Goal: Task Accomplishment & Management: Use online tool/utility

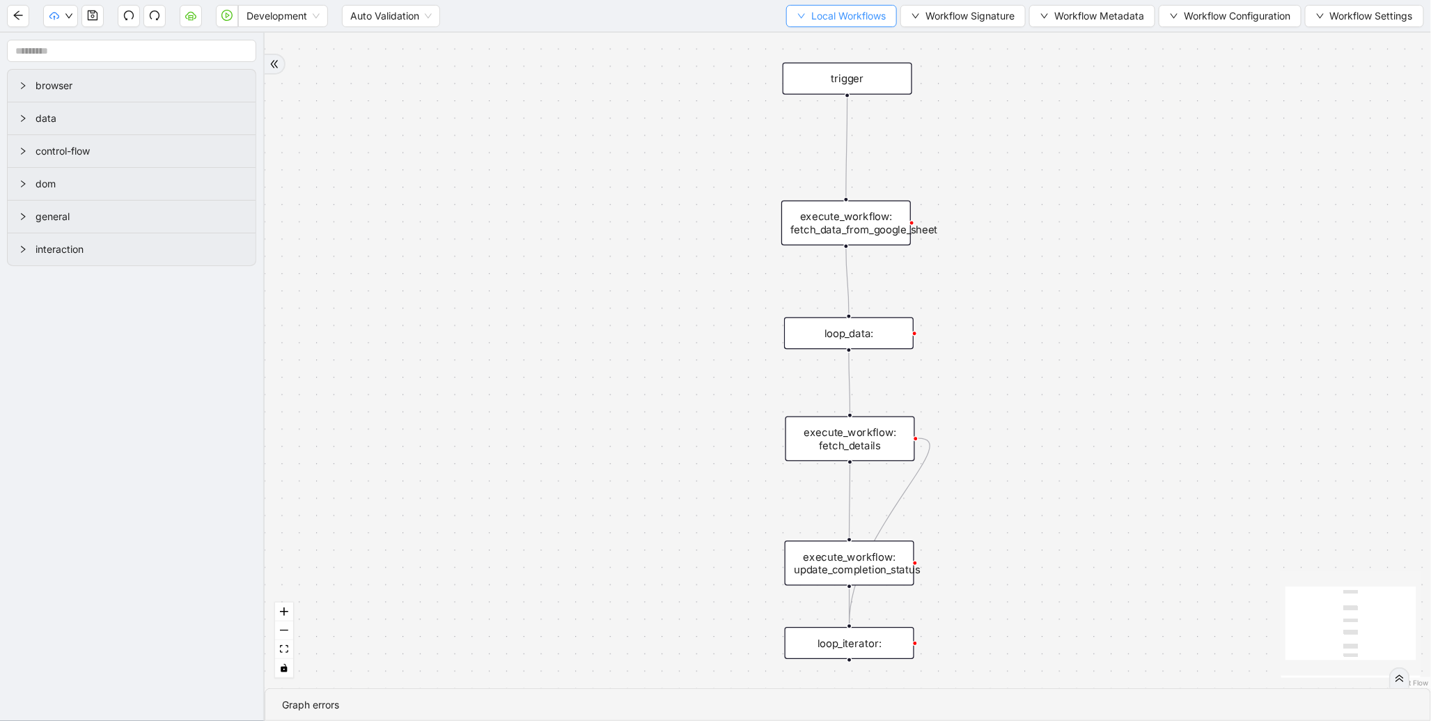
click at [850, 8] on span "Local Workflows" at bounding box center [848, 15] width 75 height 15
click at [810, 42] on span "Select" at bounding box center [835, 42] width 91 height 15
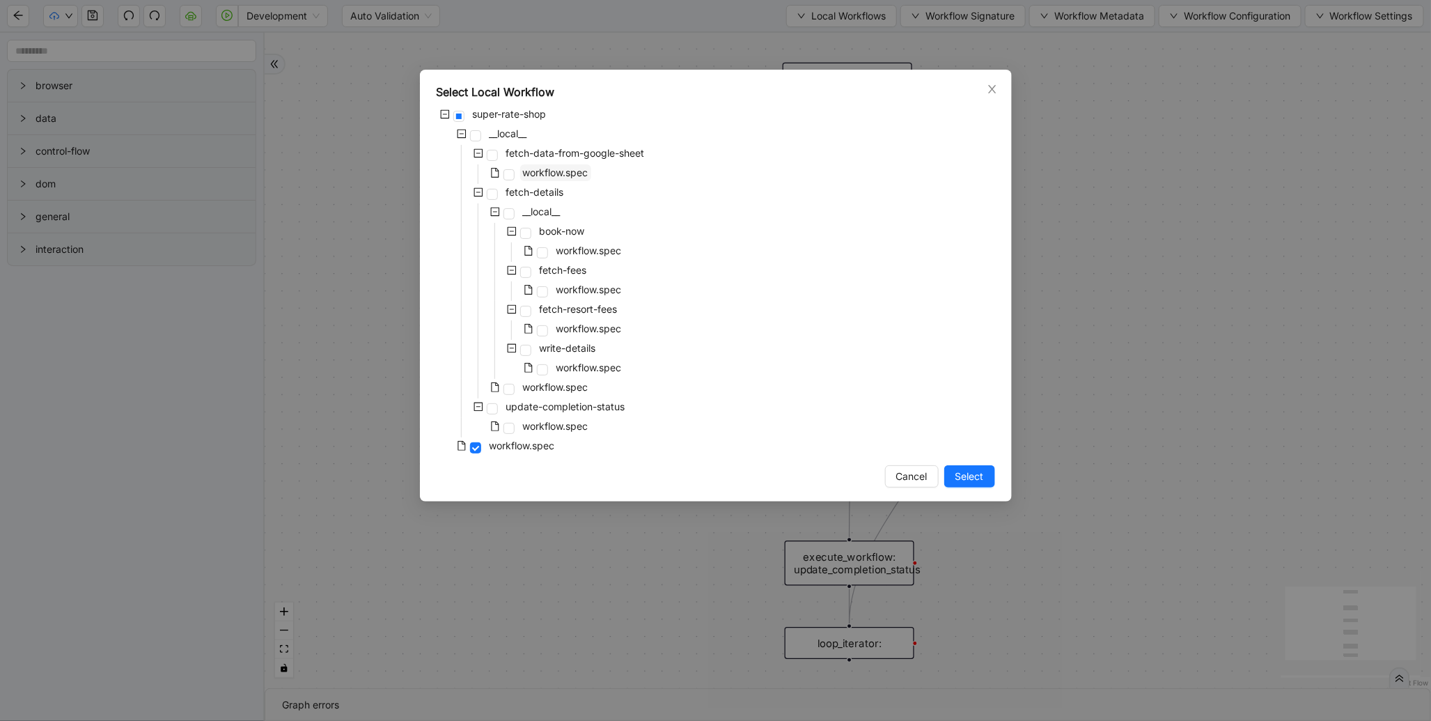
click at [564, 171] on span "workflow.spec" at bounding box center [555, 172] width 65 height 12
click at [964, 469] on span "Select" at bounding box center [970, 476] width 29 height 15
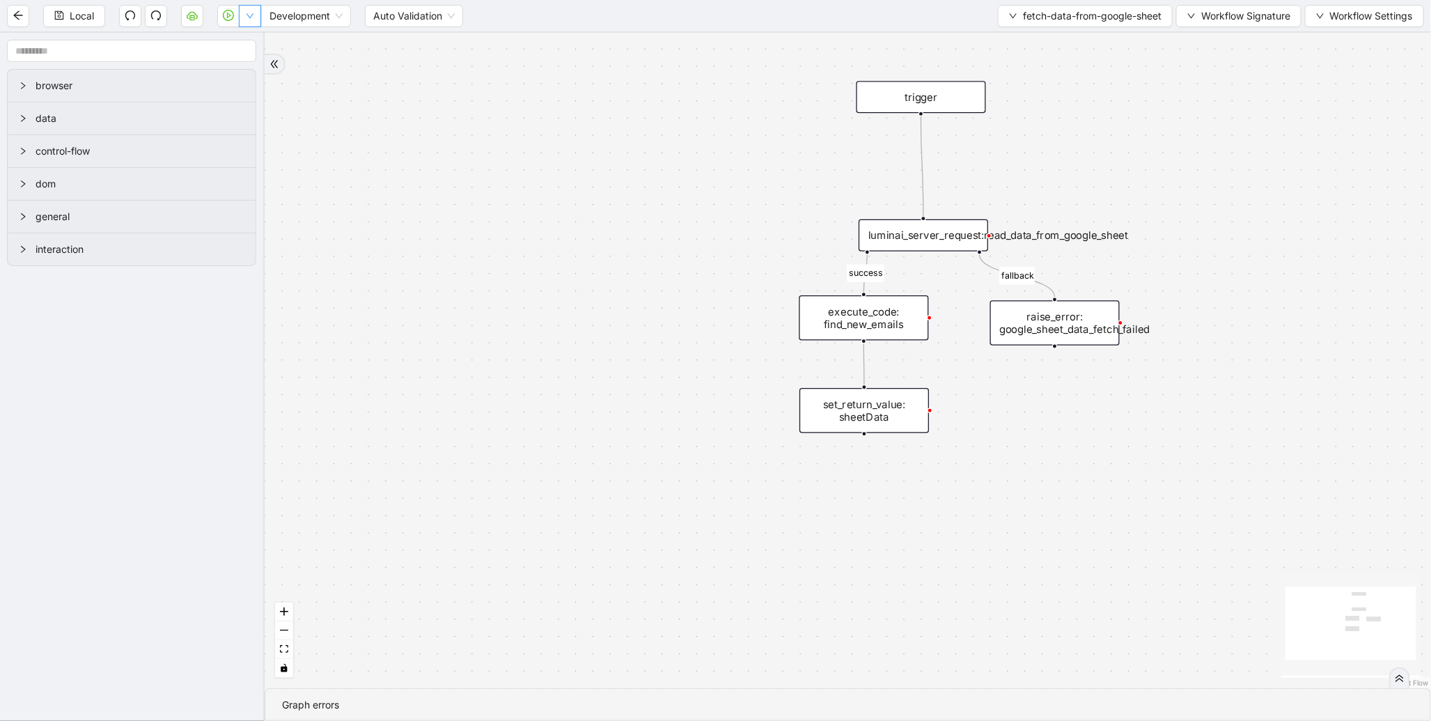
click at [254, 22] on button "button" at bounding box center [250, 16] width 22 height 22
click at [247, 47] on span "Run local workflow" at bounding box center [204, 42] width 85 height 15
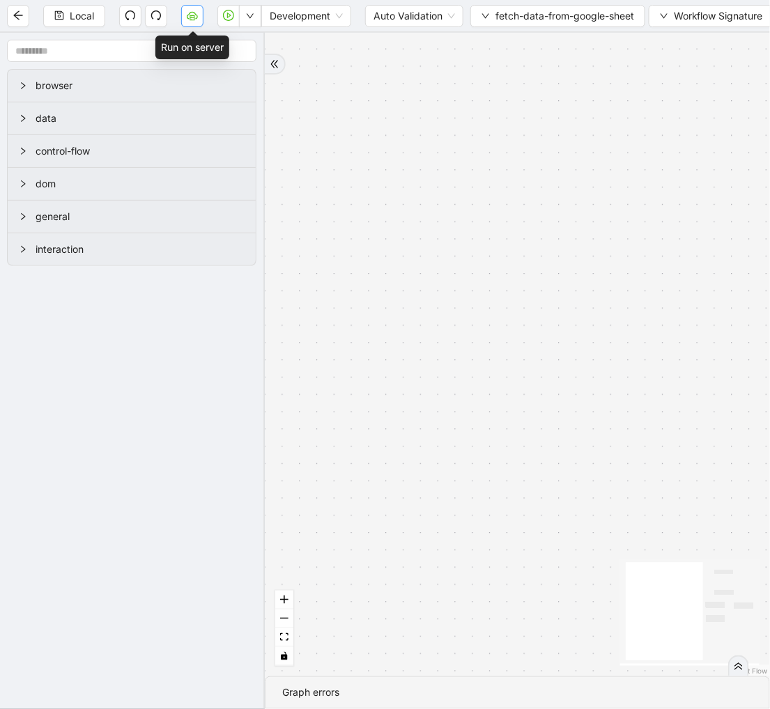
click at [196, 20] on icon "cloud-server" at bounding box center [192, 15] width 11 height 11
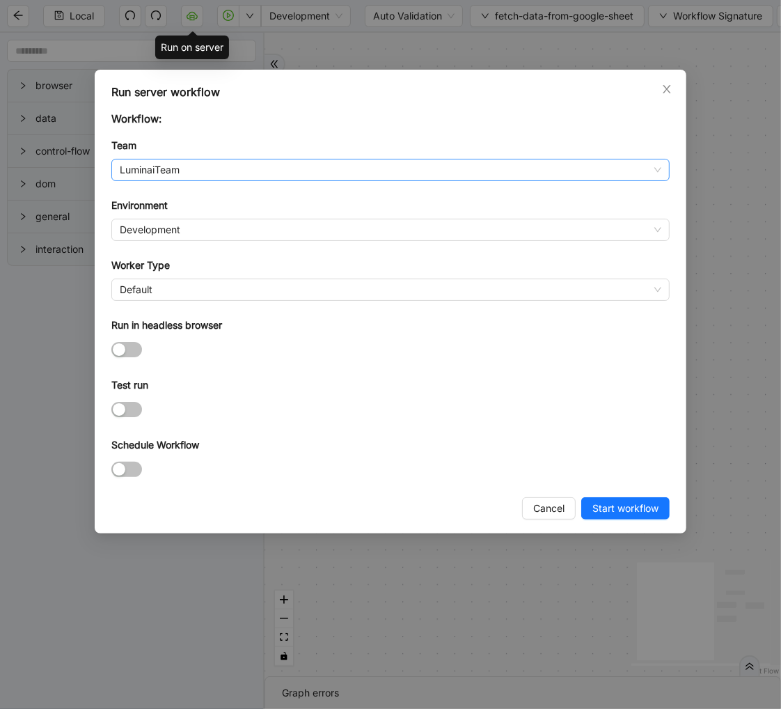
click at [268, 168] on span "LuminaiTeam" at bounding box center [391, 170] width 542 height 21
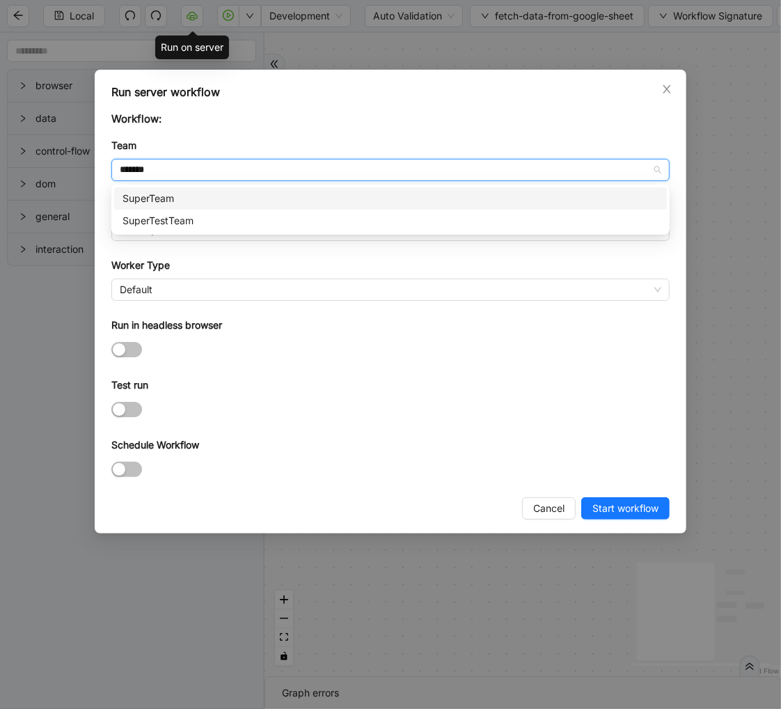
type input "********"
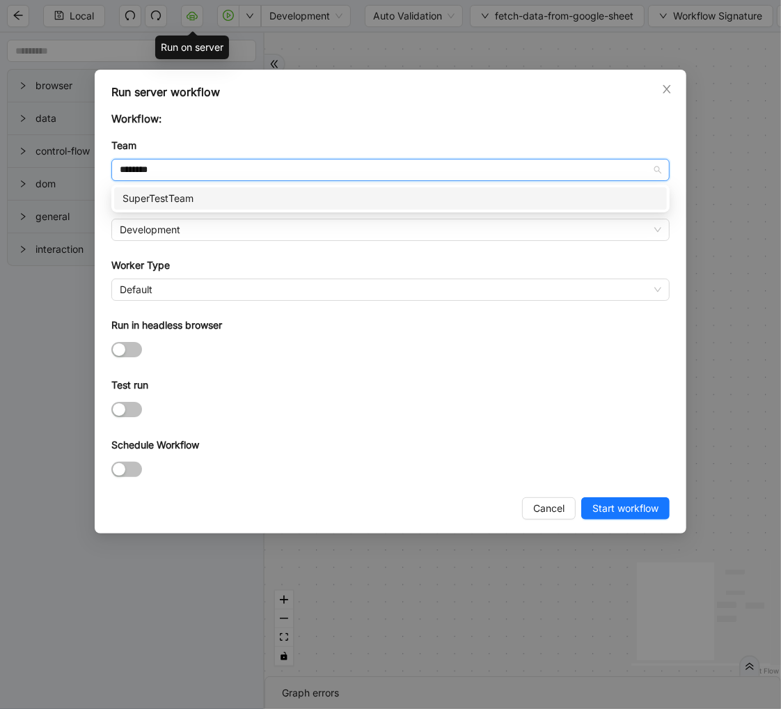
click at [224, 195] on div "SuperTestTeam" at bounding box center [391, 198] width 536 height 15
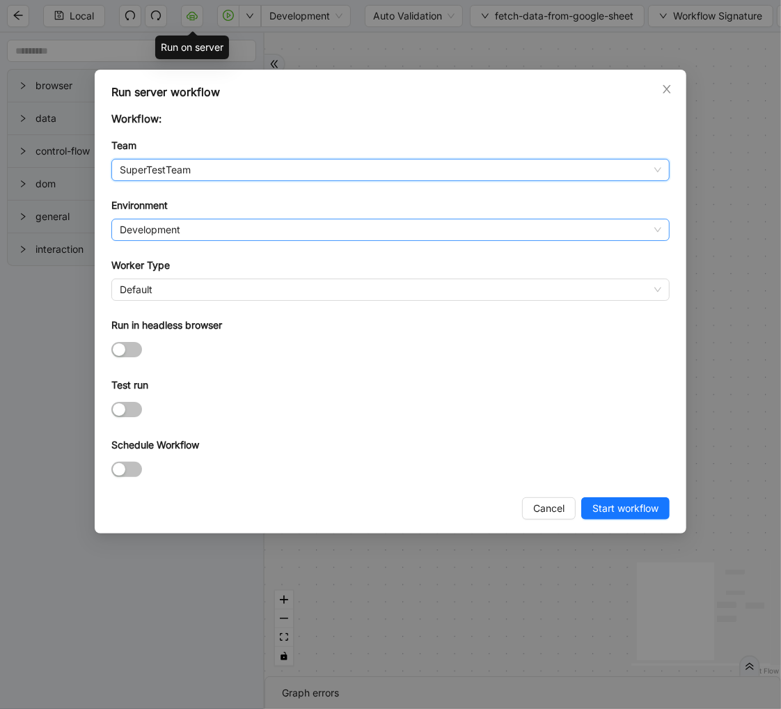
click at [187, 230] on span "Development" at bounding box center [391, 229] width 542 height 21
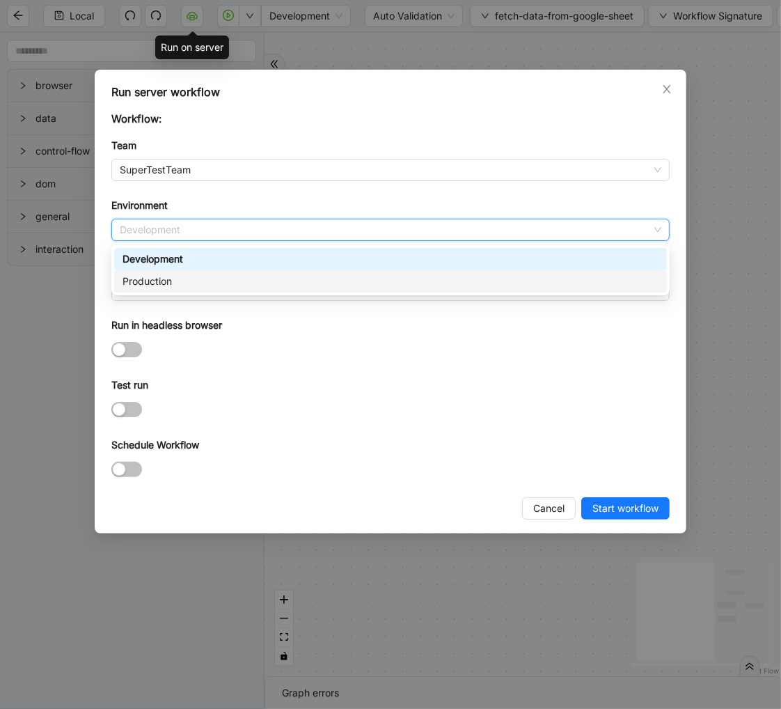
click at [179, 276] on div "Production" at bounding box center [391, 281] width 536 height 15
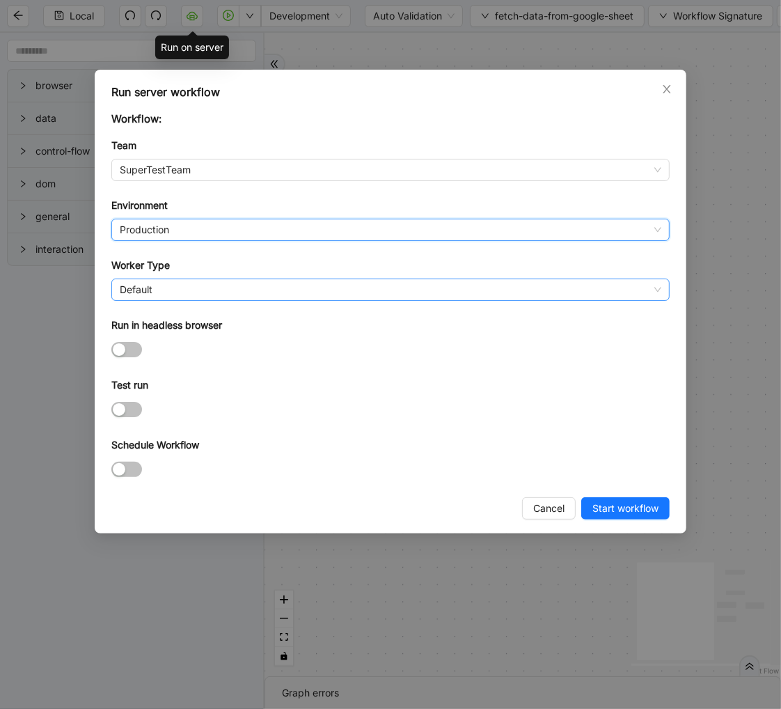
click at [157, 286] on span "Default" at bounding box center [391, 289] width 542 height 21
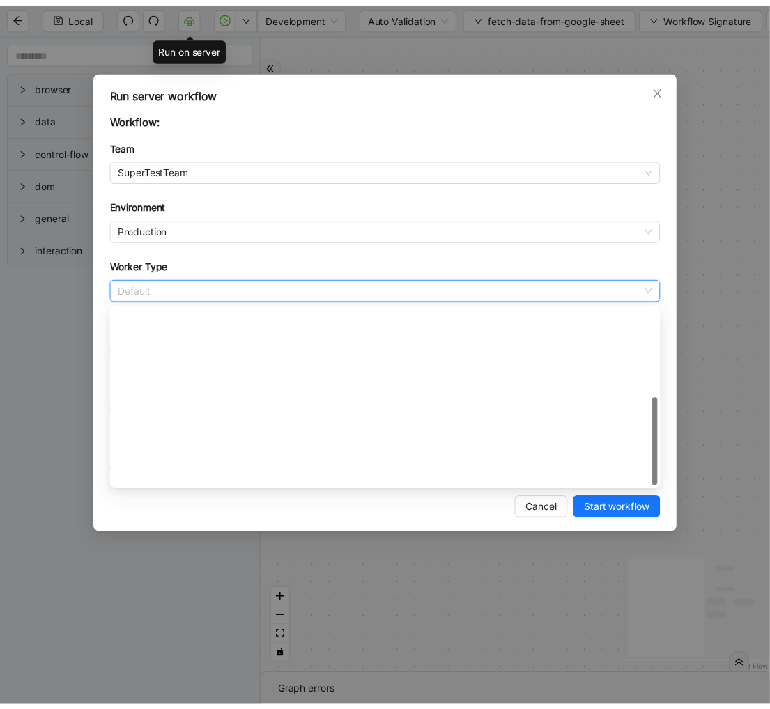
scroll to position [200, 0]
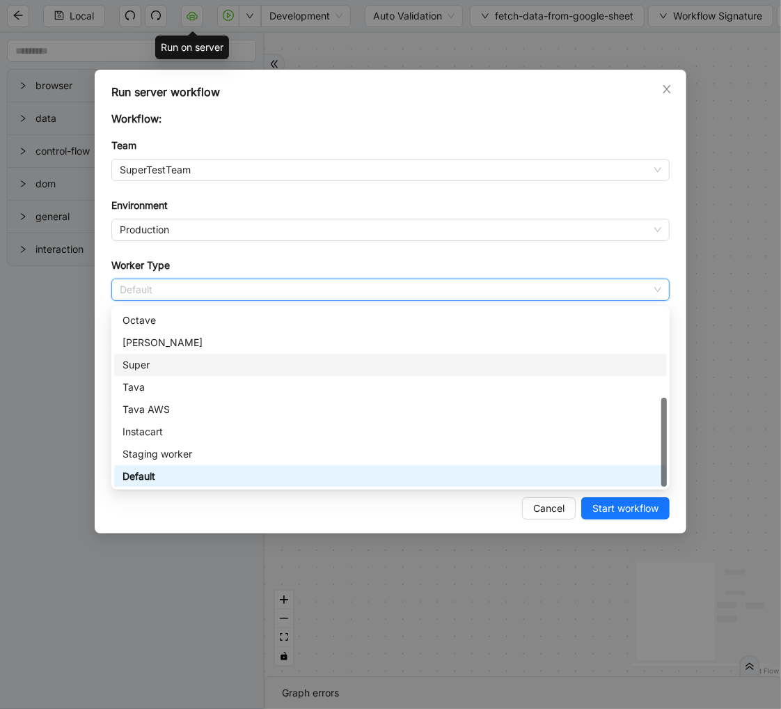
click at [157, 359] on div "Super" at bounding box center [391, 364] width 536 height 15
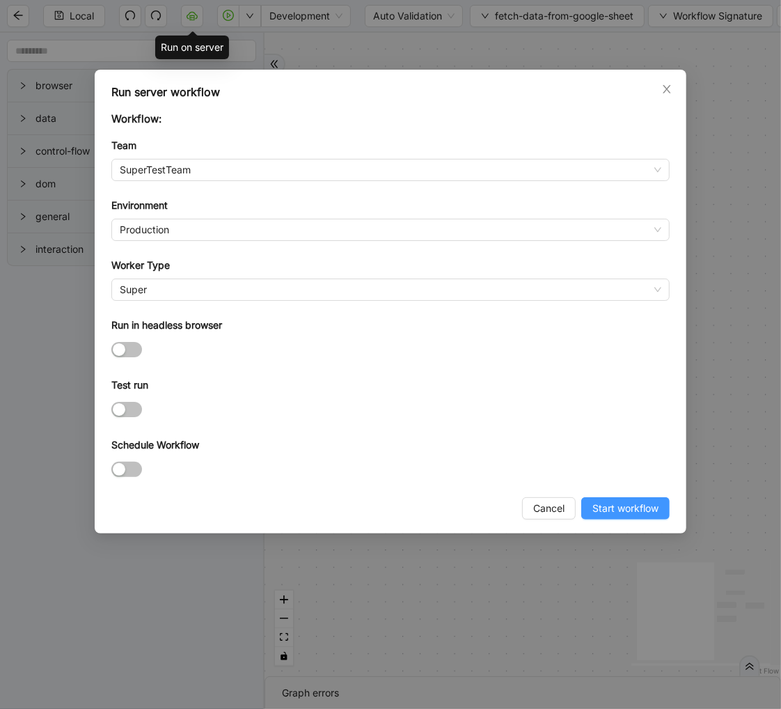
click at [614, 512] on span "Start workflow" at bounding box center [626, 508] width 66 height 15
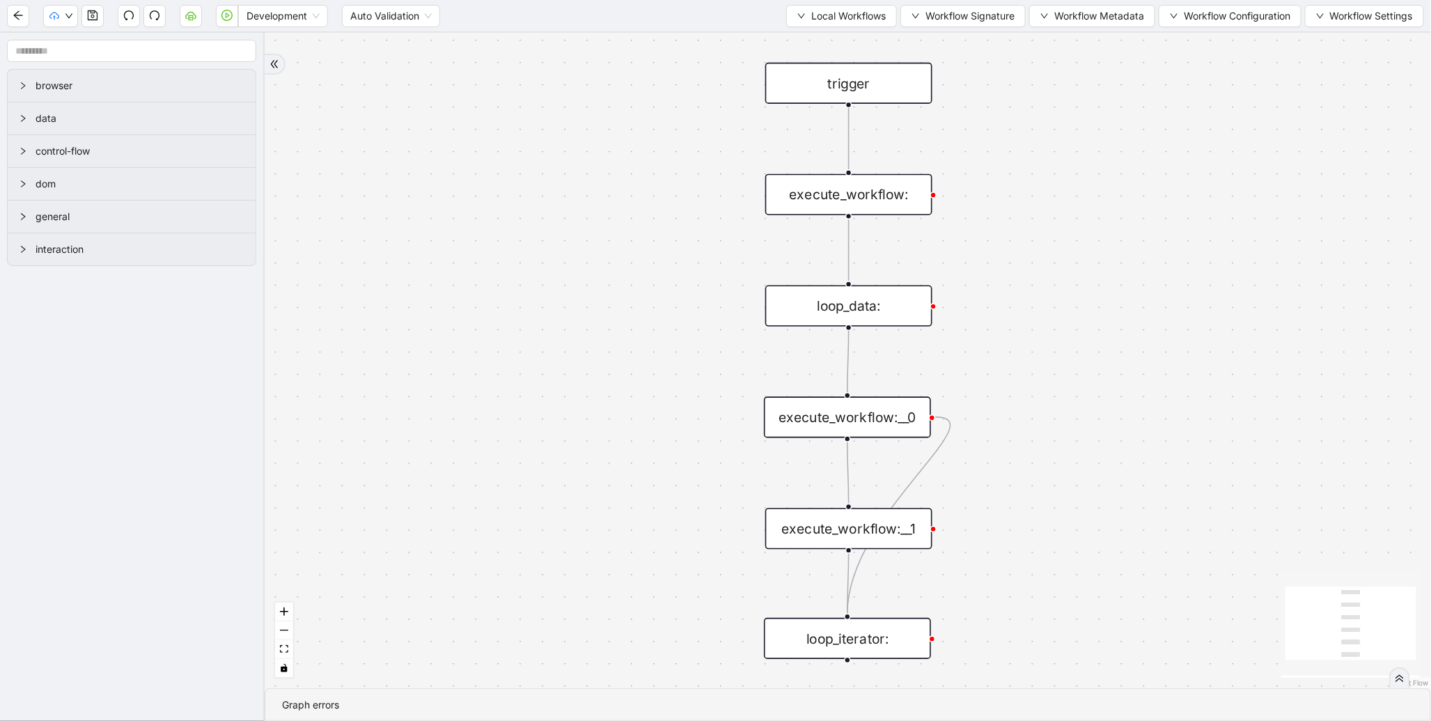
click at [837, 25] on button "Local Workflows" at bounding box center [841, 16] width 111 height 22
click at [820, 42] on span "Select" at bounding box center [835, 42] width 91 height 15
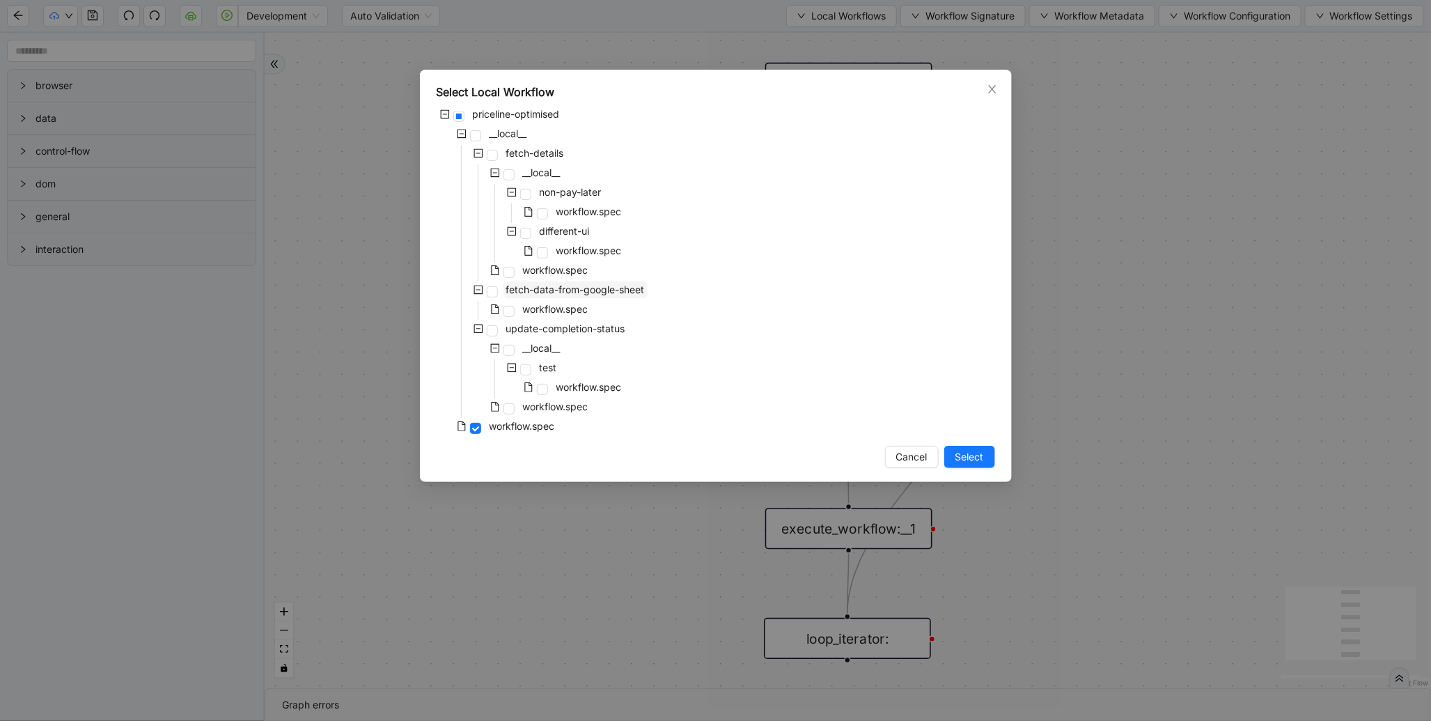
click at [566, 288] on span "fetch-data-from-google-sheet" at bounding box center [575, 289] width 139 height 12
click at [966, 456] on span "Select" at bounding box center [970, 456] width 29 height 15
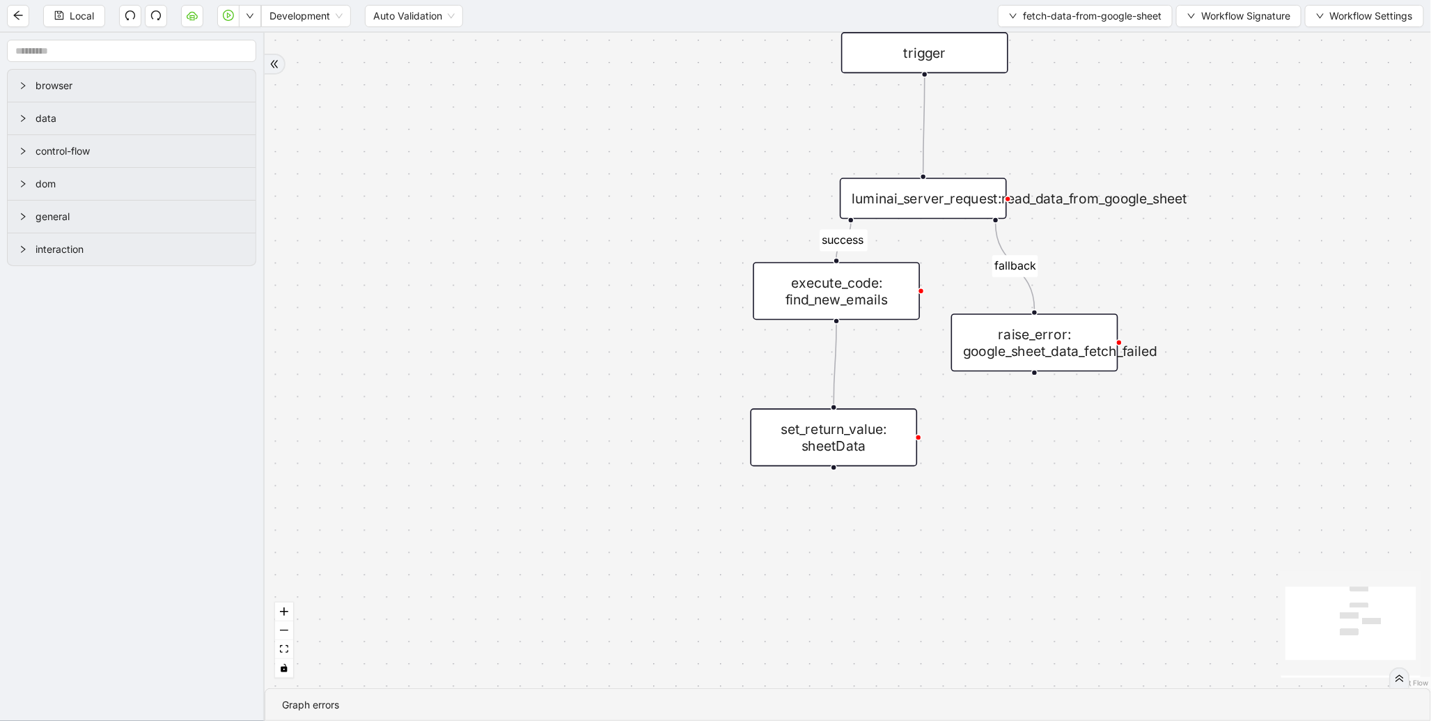
click at [855, 267] on div "execute_code: find_new_emails" at bounding box center [836, 291] width 167 height 58
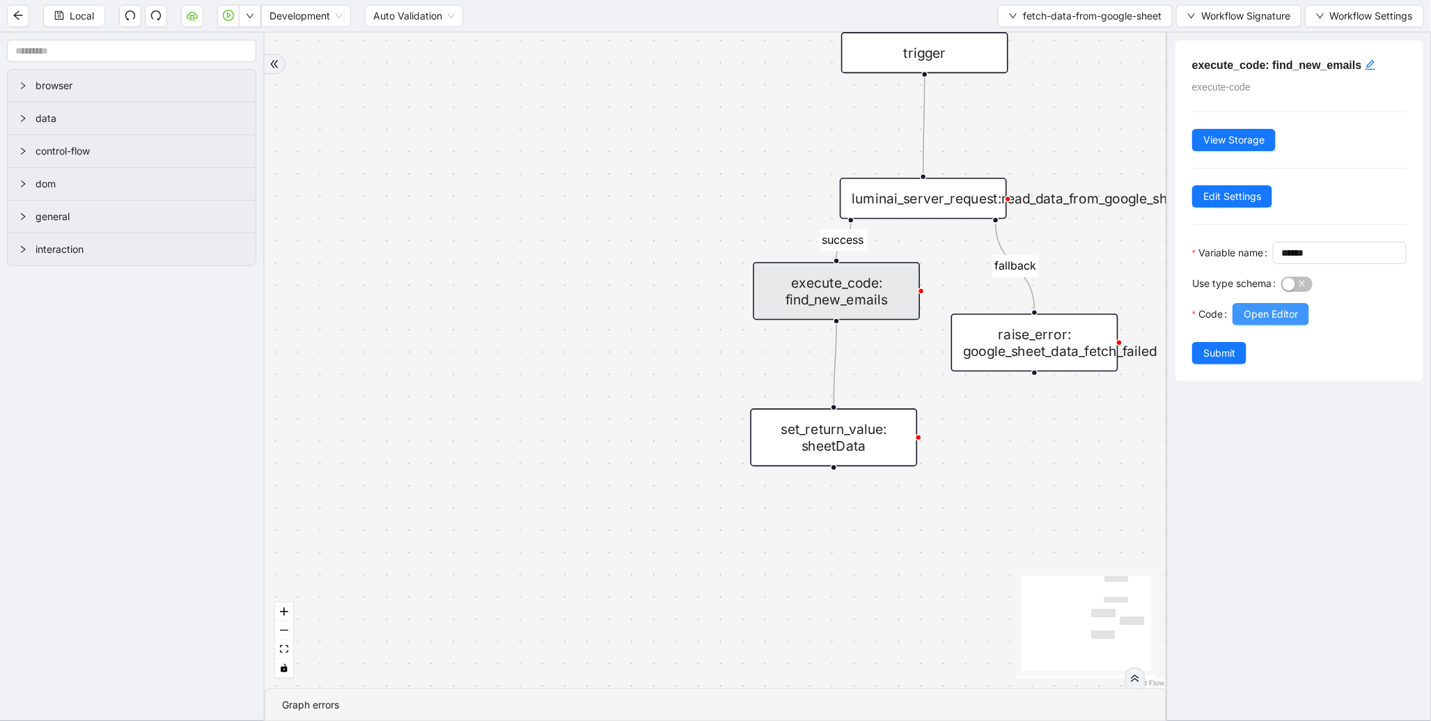
click at [1259, 322] on span "Open Editor" at bounding box center [1271, 313] width 54 height 15
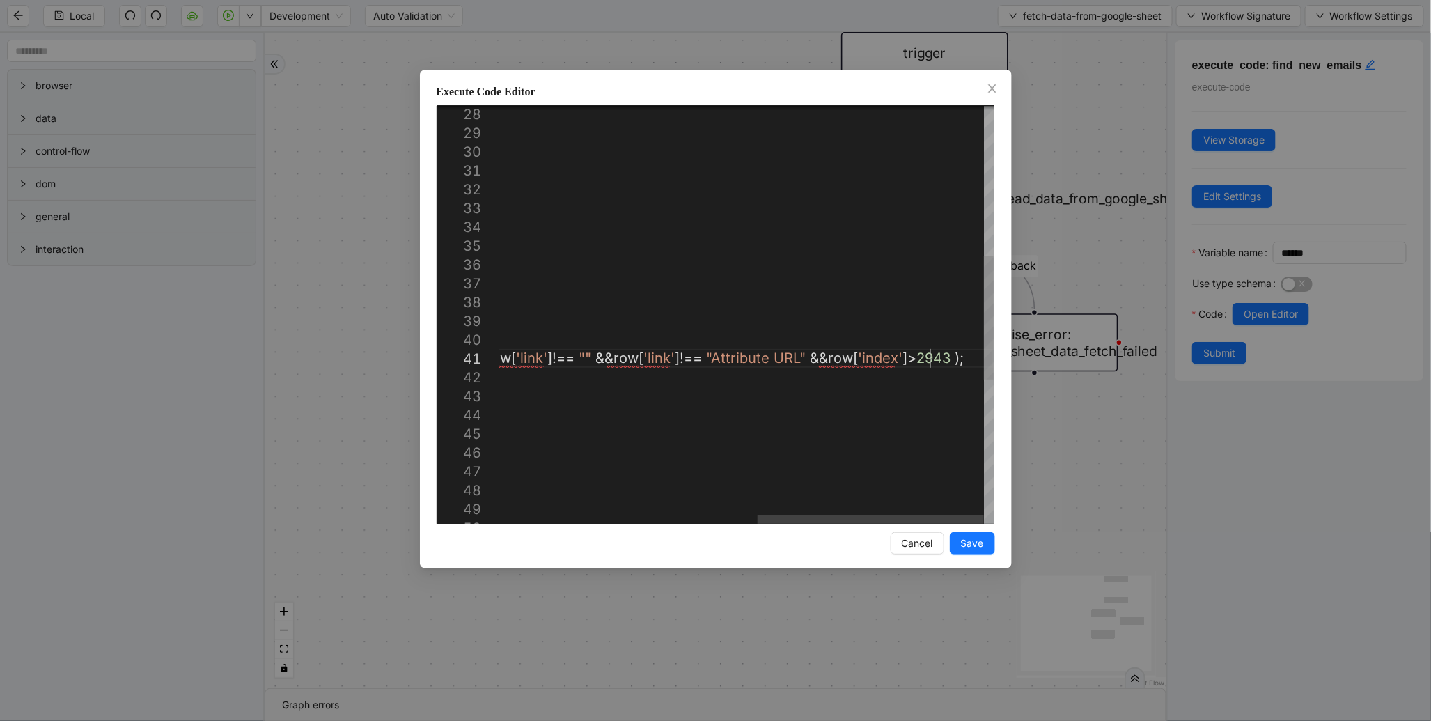
click at [926, 359] on div "return rows . map (( row , rowIndex ) => { const obj : { [ key : string ]: stri…" at bounding box center [465, 304] width 1057 height 1415
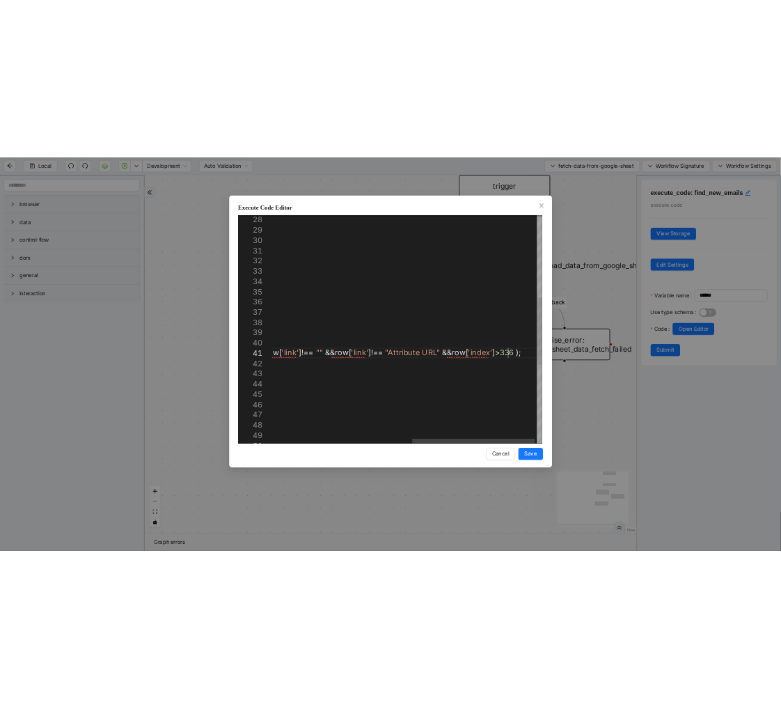
scroll to position [0, 1316]
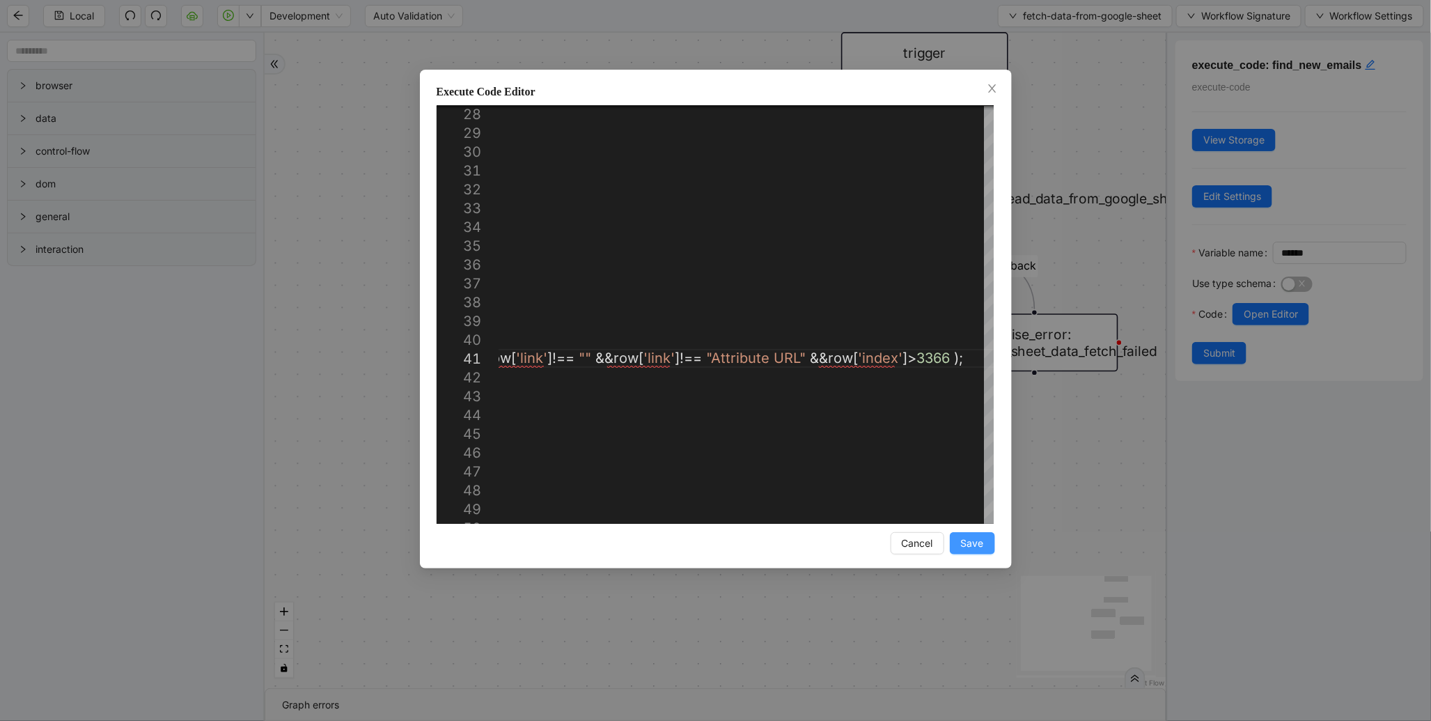
type textarea "**********"
click at [966, 532] on button "Save" at bounding box center [972, 543] width 45 height 22
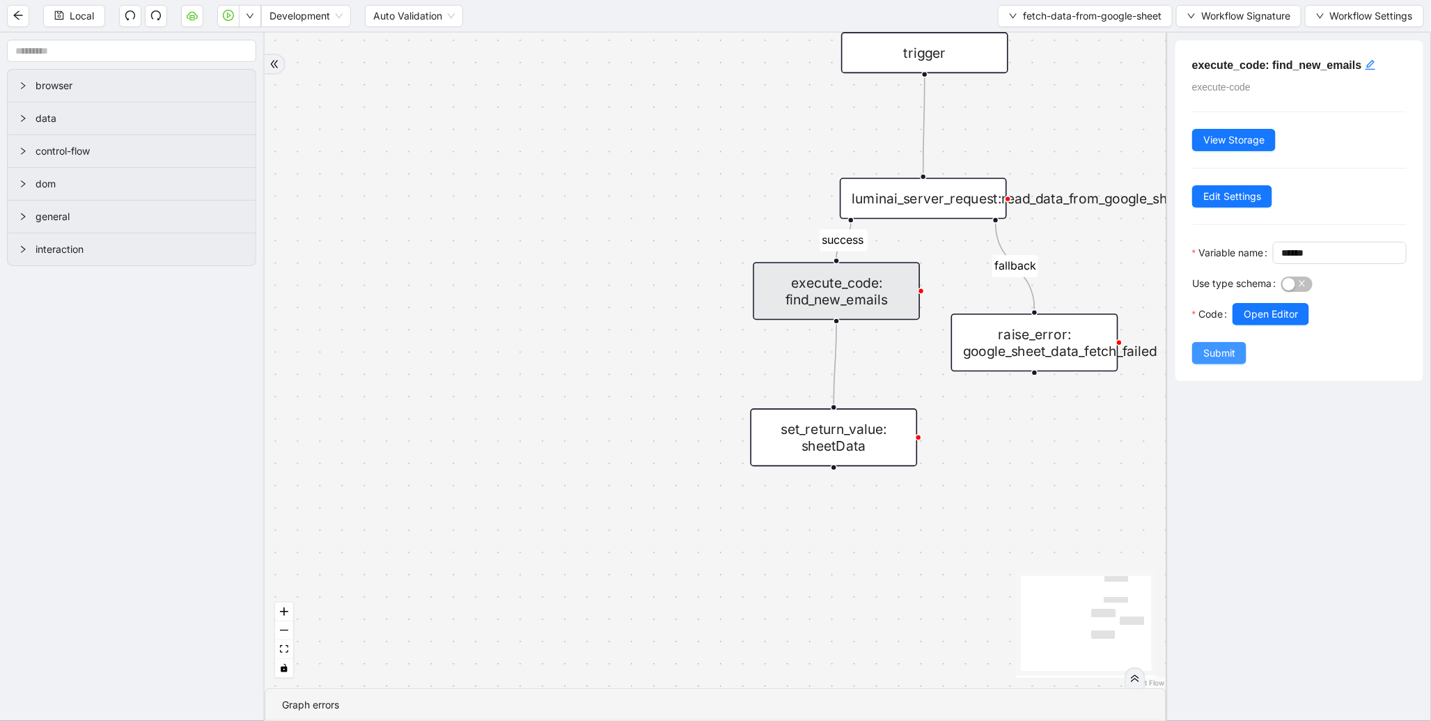
click at [1204, 361] on span "Submit" at bounding box center [1220, 352] width 32 height 15
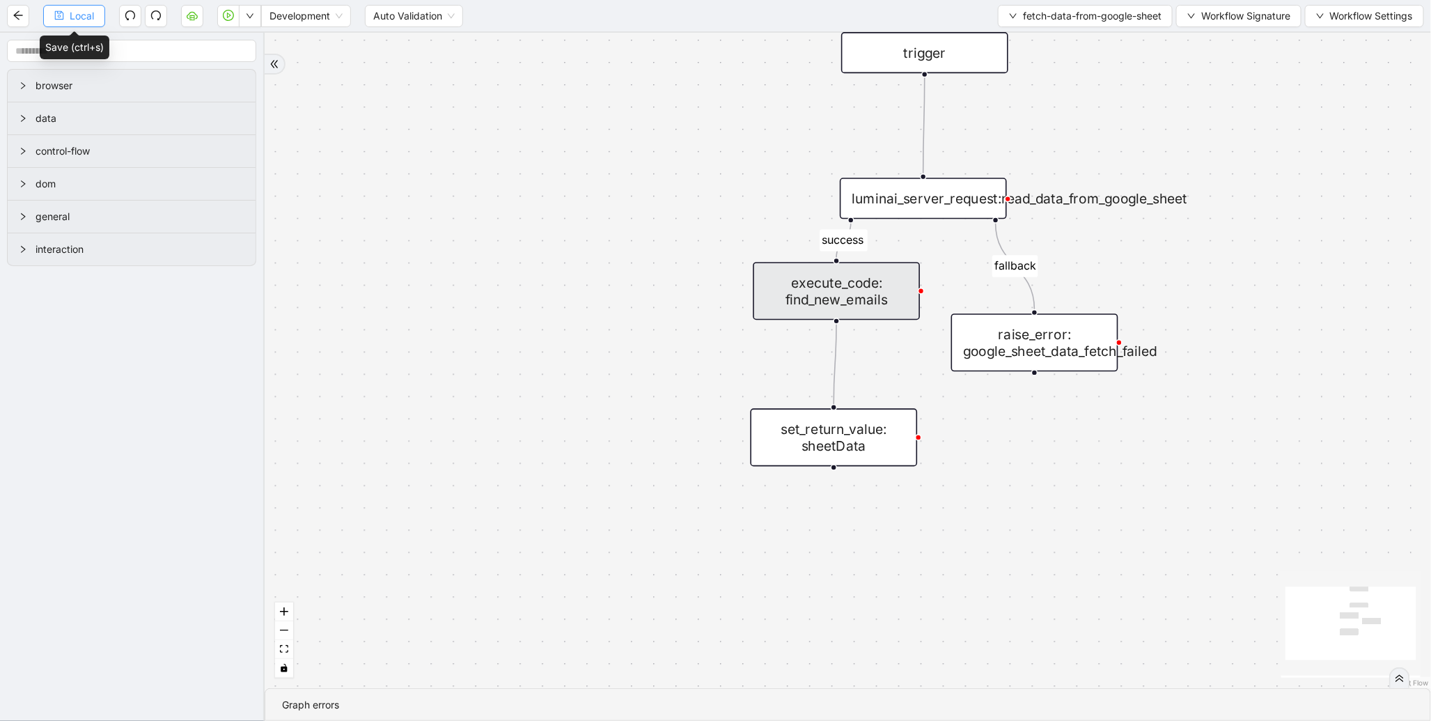
click at [77, 15] on span "Local" at bounding box center [82, 15] width 24 height 15
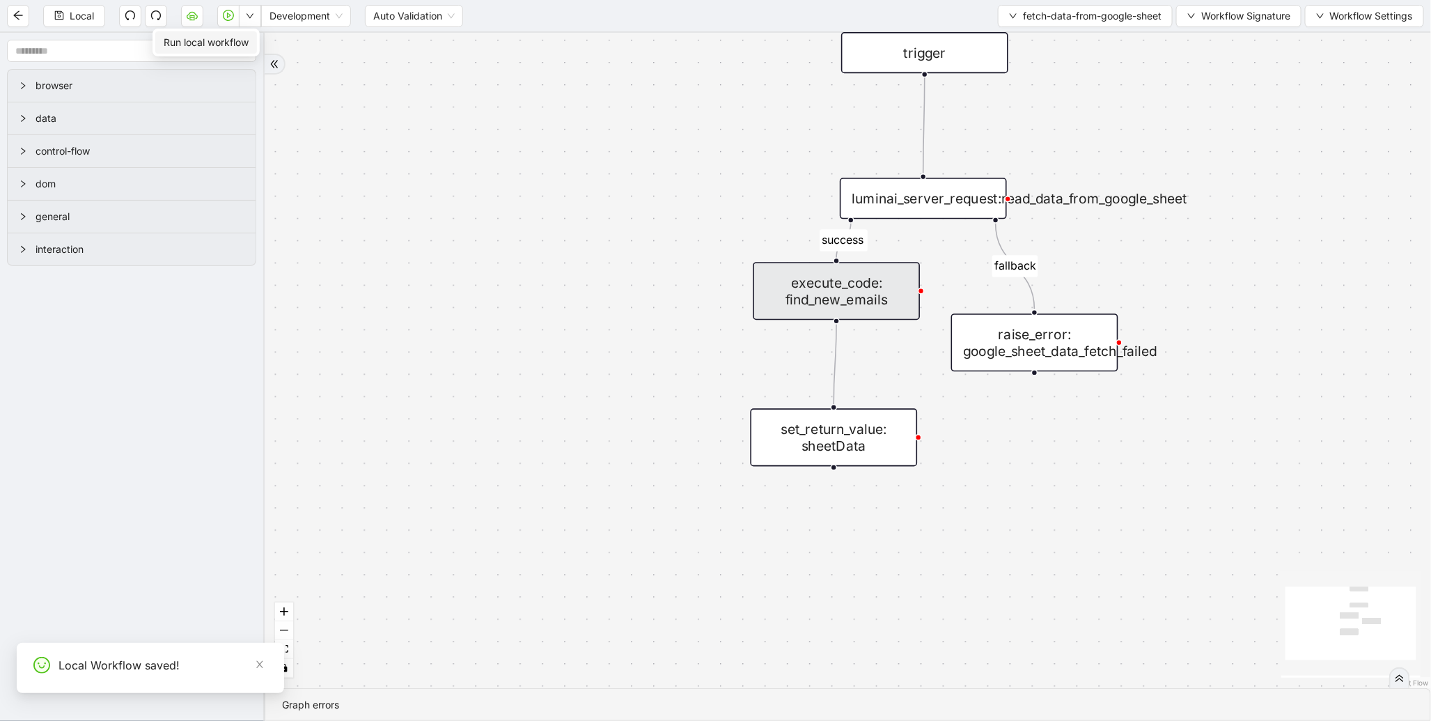
click at [231, 42] on span "Run local workflow" at bounding box center [206, 42] width 85 height 15
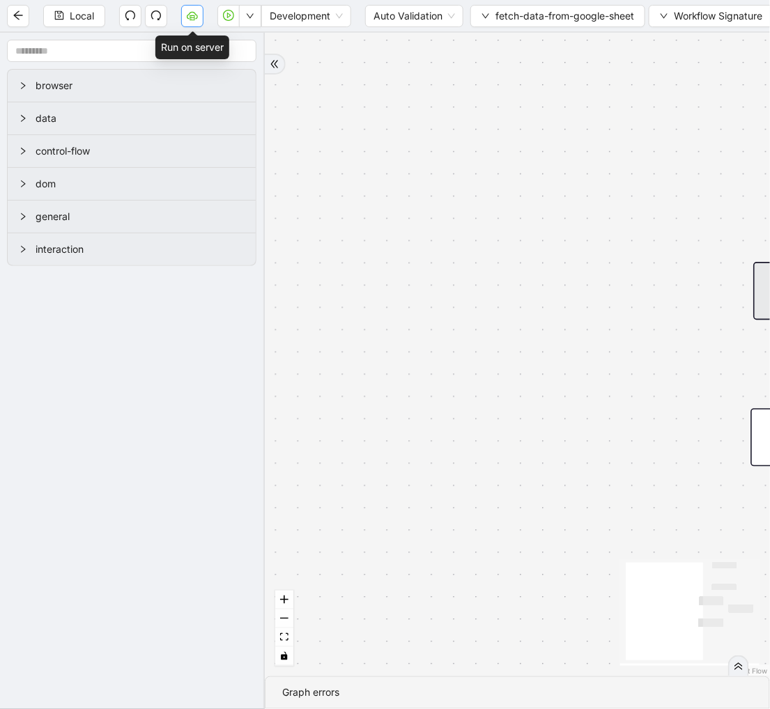
click at [196, 12] on icon "cloud-server" at bounding box center [192, 15] width 11 height 11
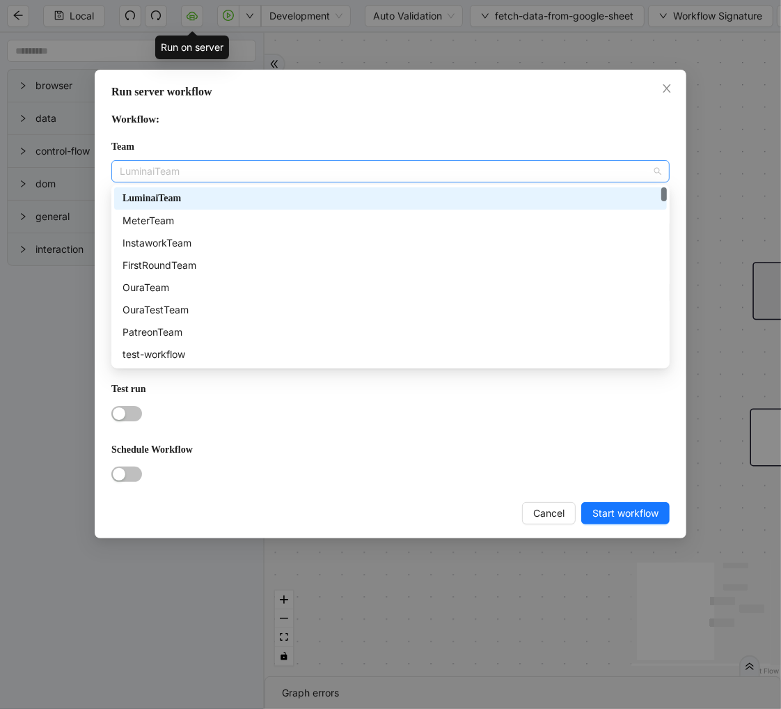
click at [281, 168] on span "LuminaiTeam" at bounding box center [391, 171] width 542 height 21
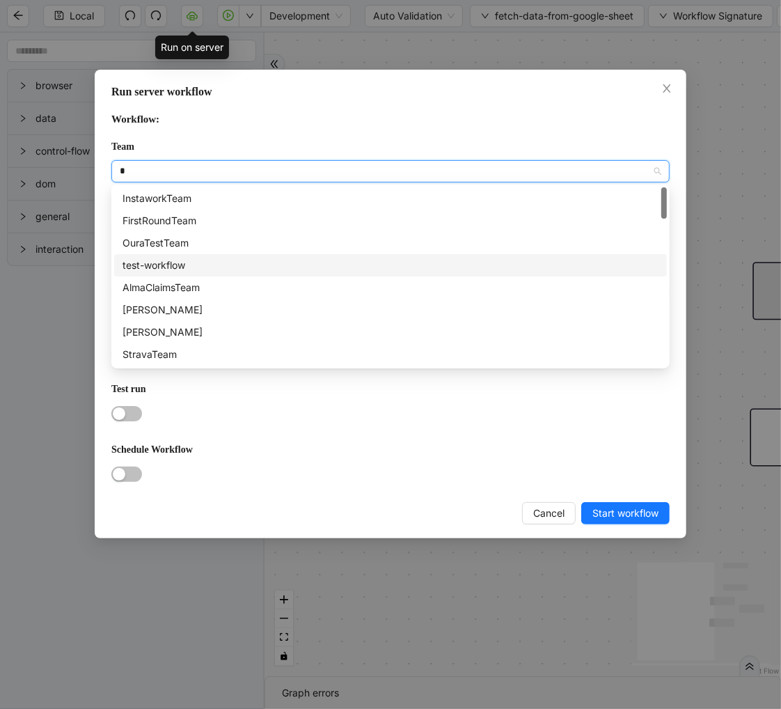
type input "**"
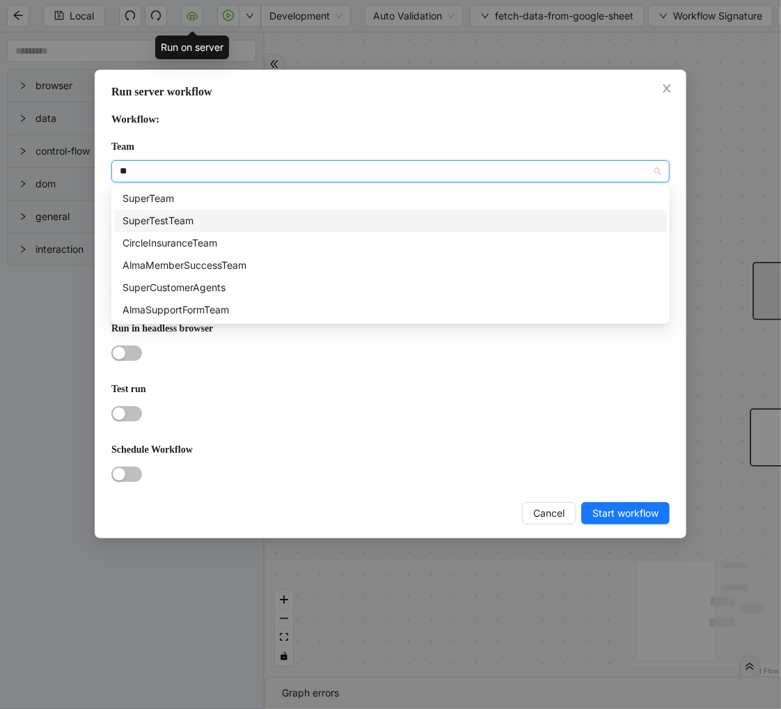
click at [221, 221] on div "SuperTestTeam" at bounding box center [391, 220] width 536 height 15
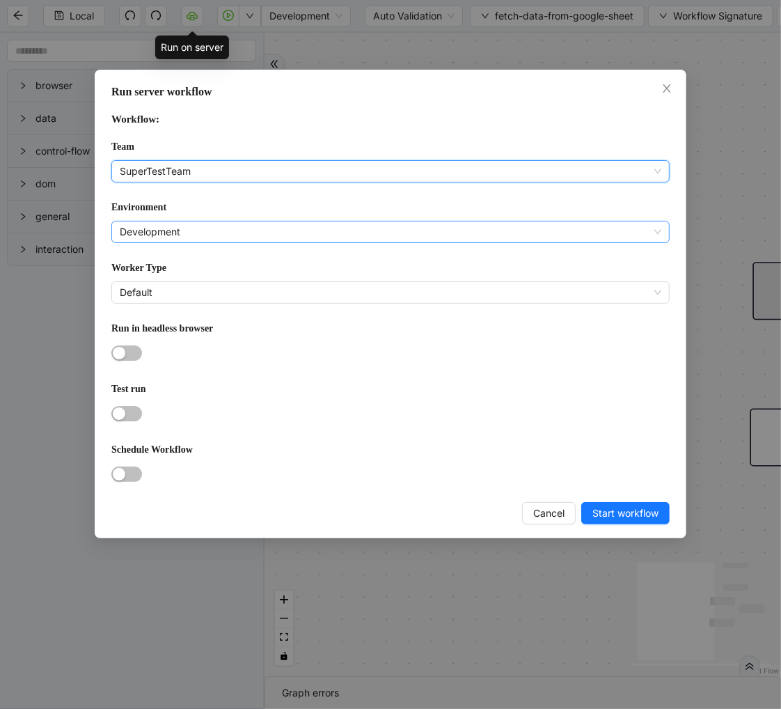
click at [207, 227] on span "Development" at bounding box center [391, 231] width 542 height 21
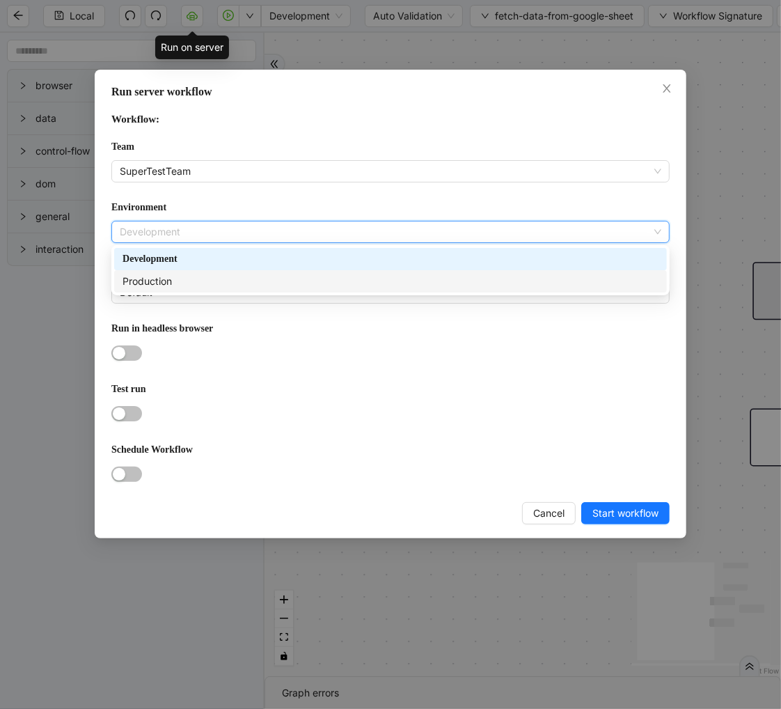
click at [185, 279] on div "Production" at bounding box center [391, 281] width 536 height 15
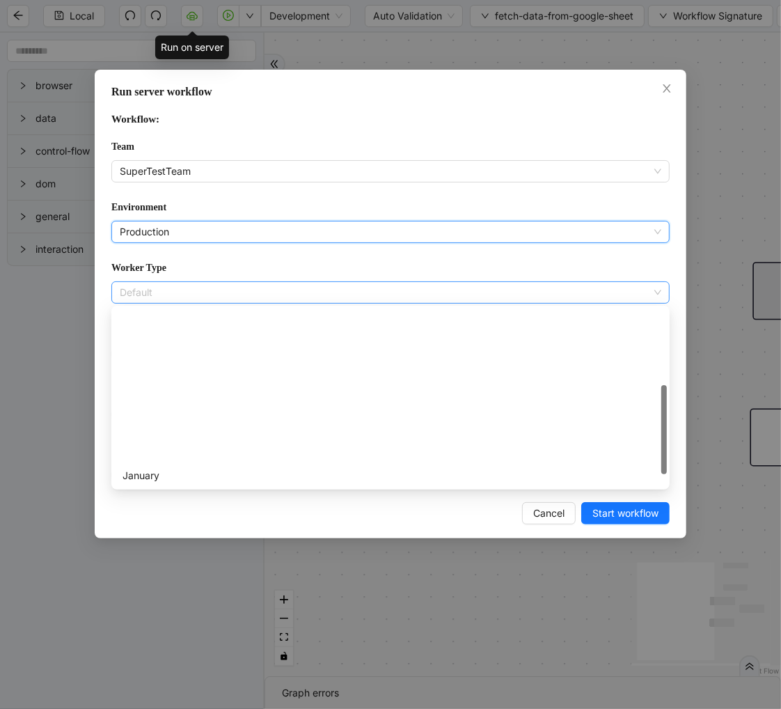
click at [165, 289] on span "Default" at bounding box center [391, 292] width 542 height 21
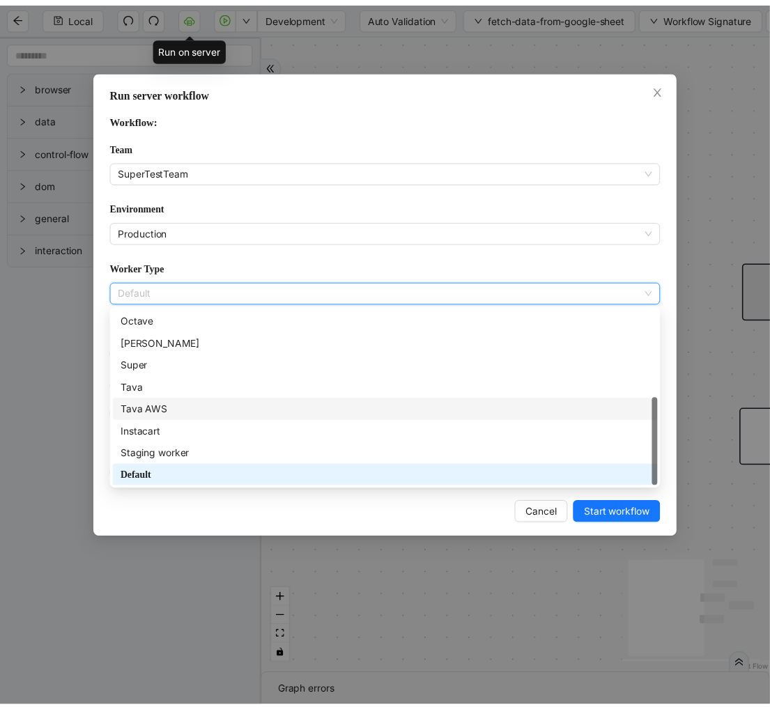
scroll to position [0, 0]
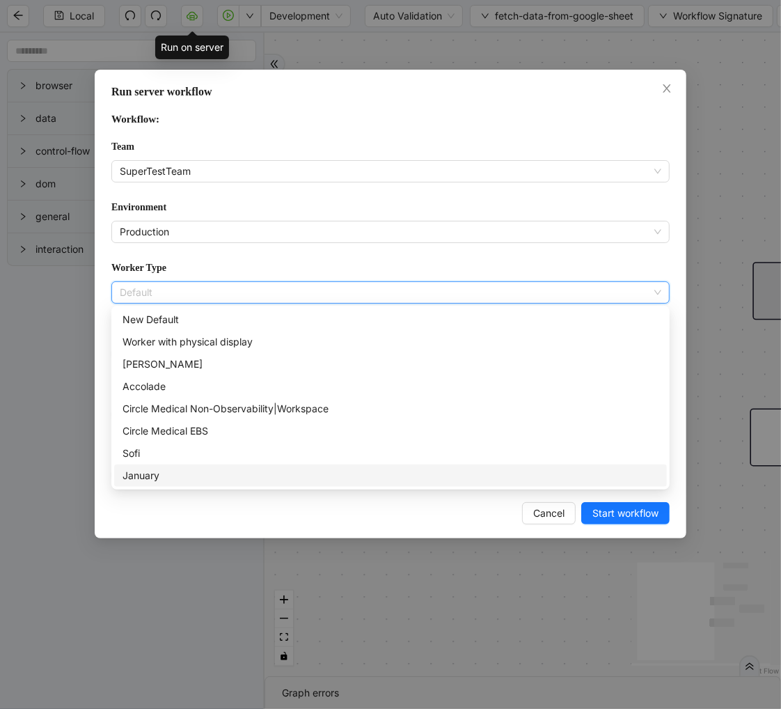
click at [164, 470] on div "January" at bounding box center [391, 475] width 536 height 15
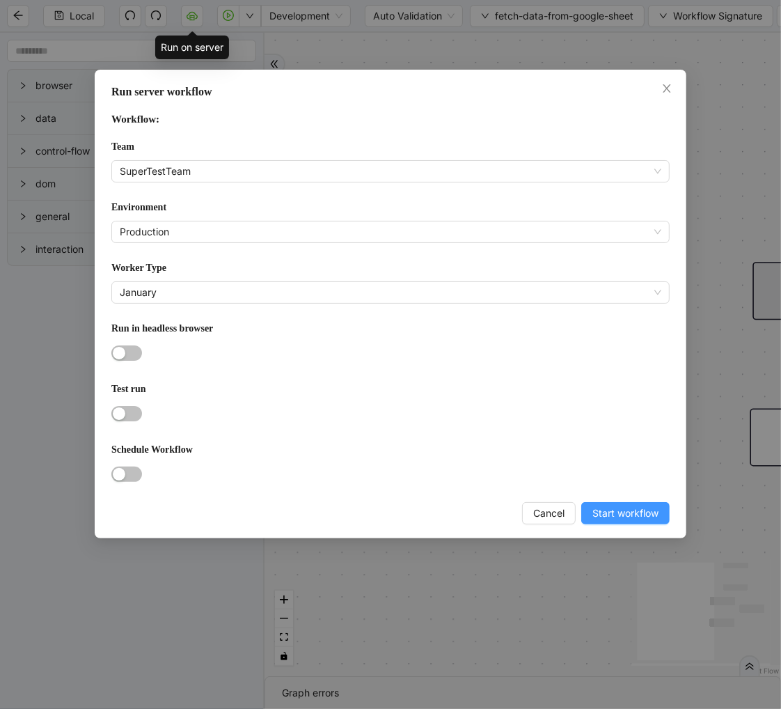
click at [644, 513] on span "Start workflow" at bounding box center [626, 513] width 66 height 15
